Goal: Information Seeking & Learning: Learn about a topic

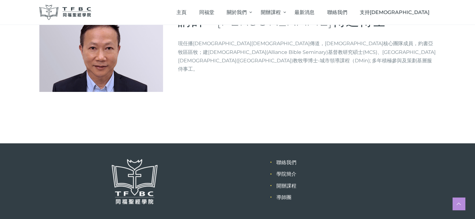
scroll to position [88, 0]
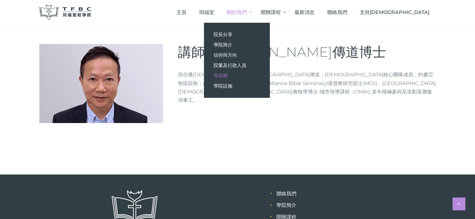
click at [227, 76] on span "導師團" at bounding box center [220, 76] width 14 height 6
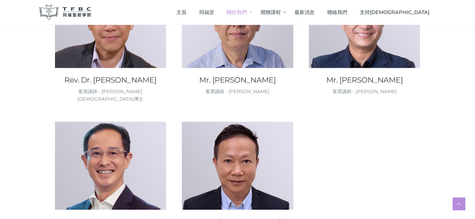
scroll to position [905, 0]
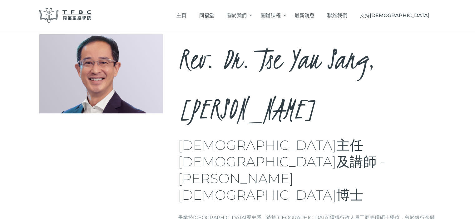
scroll to position [62, 0]
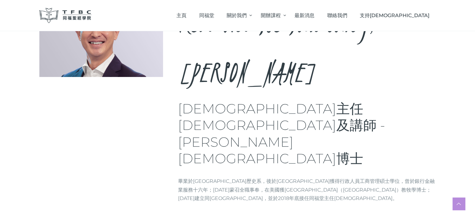
click at [392, 175] on div "Rev. Dr. Tse Yau Sang, Kennedy 同福堂主任牧師及講師 - 謝又生牧師博士 Brief info 畢業於香港大學歷史系，後於香港中…" at bounding box center [237, 114] width 475 height 290
drag, startPoint x: 329, startPoint y: 107, endPoint x: 392, endPoint y: 107, distance: 62.4
click at [392, 107] on h3 "同福堂主任牧師及講師 - 謝又生牧師博士" at bounding box center [307, 134] width 258 height 66
copy h3 "謝又生牧師"
